Goal: Navigation & Orientation: Find specific page/section

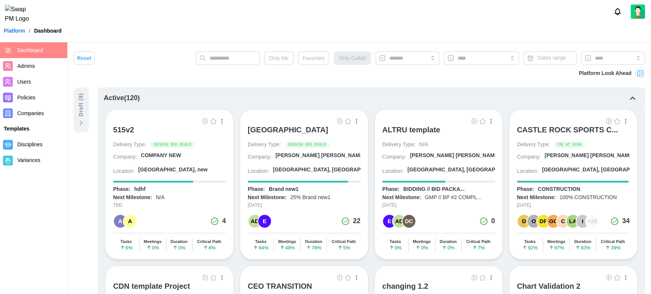
click at [306, 156] on div "[PERSON_NAME] [PERSON_NAME] [PERSON_NAME] A..." at bounding box center [347, 156] width 145 height 8
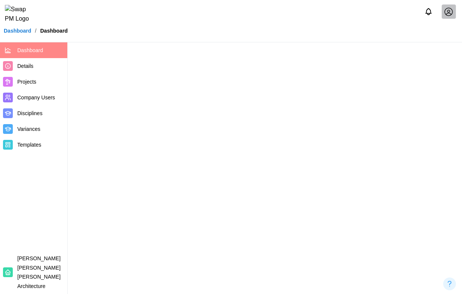
click at [298, 122] on main at bounding box center [231, 147] width 462 height 294
click at [302, 105] on main at bounding box center [231, 147] width 462 height 294
click at [275, 71] on main at bounding box center [231, 147] width 462 height 294
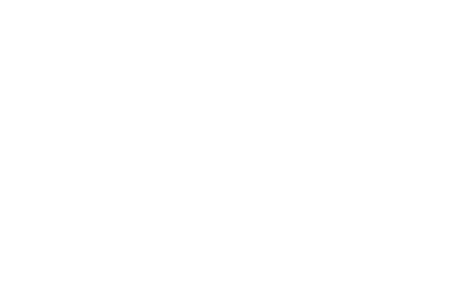
click at [285, 0] on html at bounding box center [231, 0] width 462 height 0
